Goal: Information Seeking & Learning: Learn about a topic

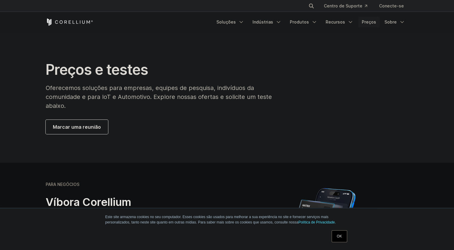
click at [366, 20] on font "Preços" at bounding box center [368, 21] width 14 height 5
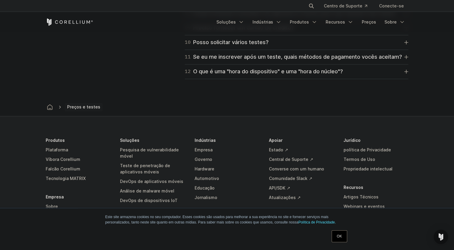
scroll to position [1014, 0]
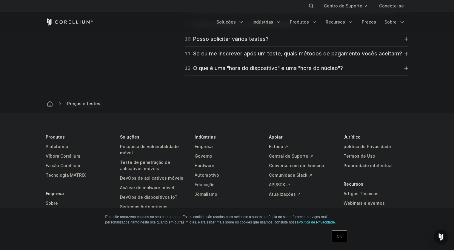
click at [339, 239] on link "OK" at bounding box center [338, 237] width 15 height 12
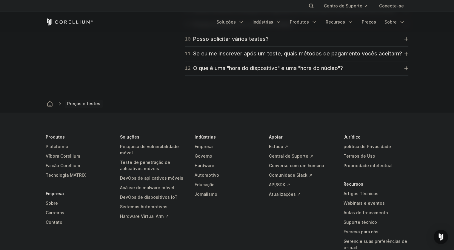
click at [58, 144] on font "Plataforma" at bounding box center [57, 146] width 22 height 5
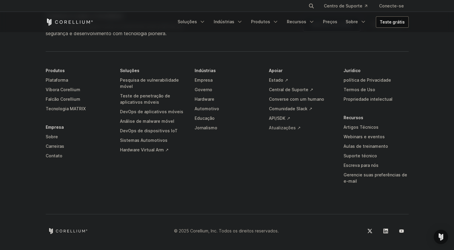
scroll to position [2955, 0]
click at [313, 21] on polyline "Menu de navegação" at bounding box center [311, 21] width 3 height 1
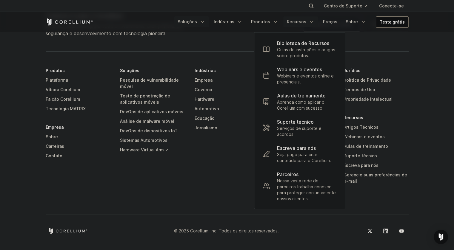
click at [204, 21] on icon "Menu de navegação" at bounding box center [202, 22] width 6 height 6
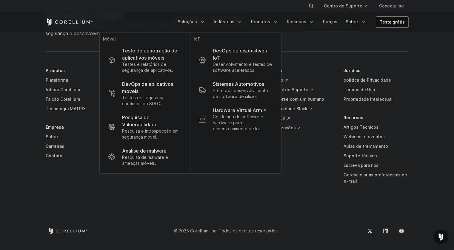
click at [241, 22] on polyline "Menu de navegação" at bounding box center [239, 21] width 3 height 1
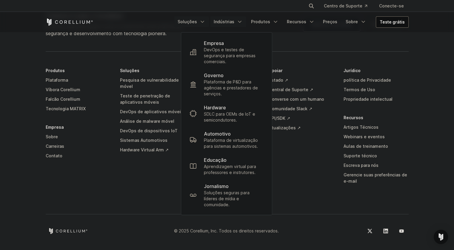
click at [205, 20] on icon "Menu de navegação" at bounding box center [202, 22] width 6 height 6
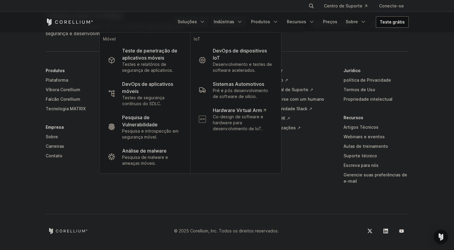
click at [242, 22] on icon "Menu de navegação" at bounding box center [239, 22] width 6 height 6
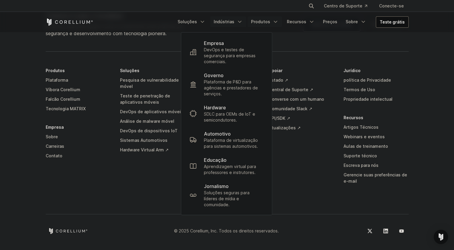
click at [277, 21] on polyline "Menu de navegação" at bounding box center [275, 21] width 3 height 1
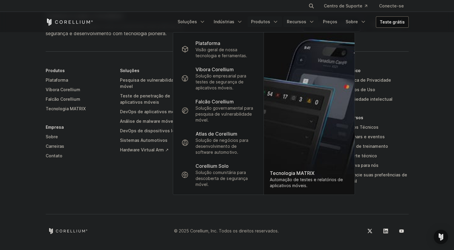
click at [314, 23] on icon "Menu de navegação" at bounding box center [311, 22] width 6 height 6
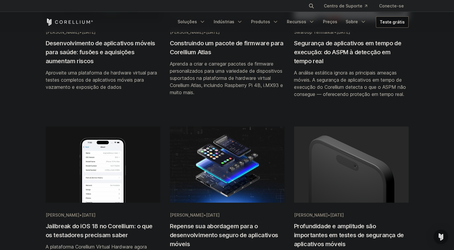
scroll to position [656, 0]
